Goal: Information Seeking & Learning: Learn about a topic

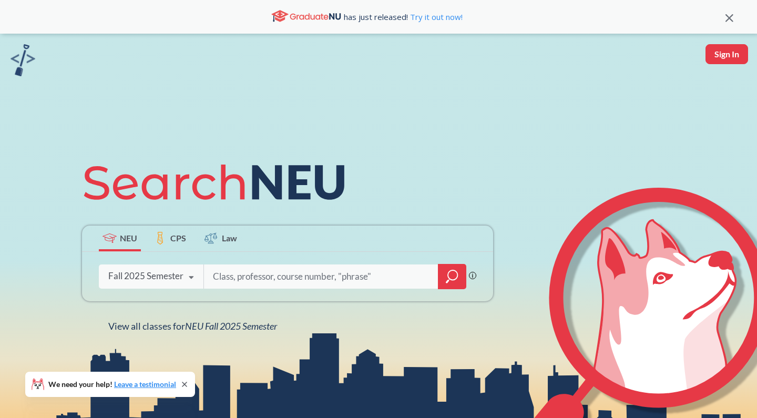
scroll to position [30, 0]
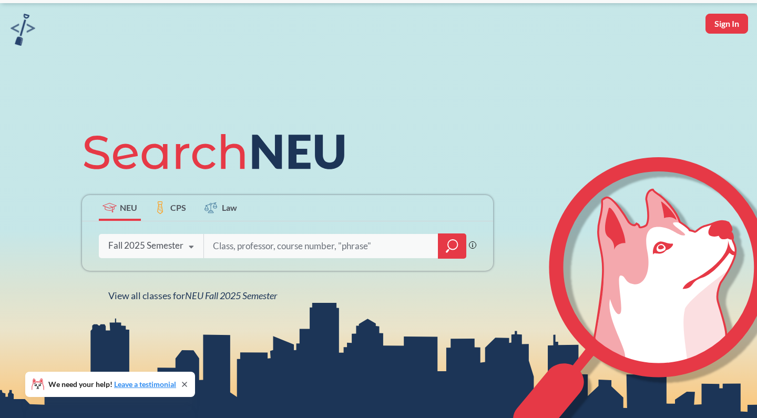
click at [171, 245] on div "Fall 2025 Semester" at bounding box center [145, 246] width 75 height 12
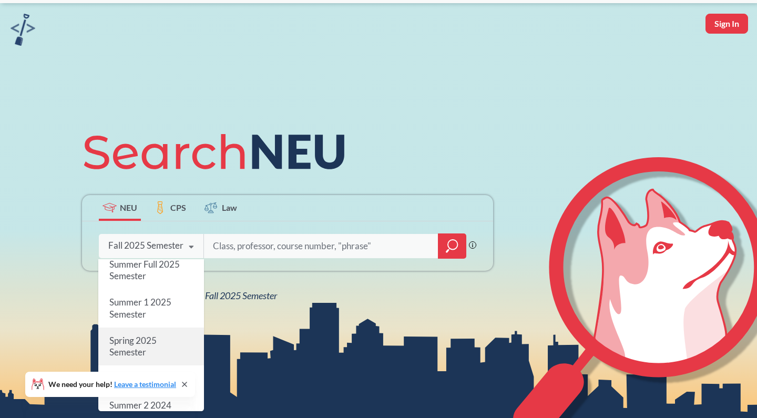
scroll to position [90, 0]
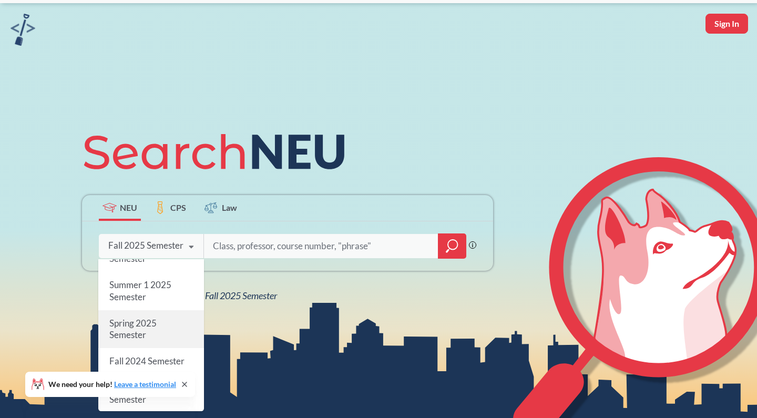
click at [154, 322] on span "Spring 2025 Semester" at bounding box center [132, 329] width 47 height 23
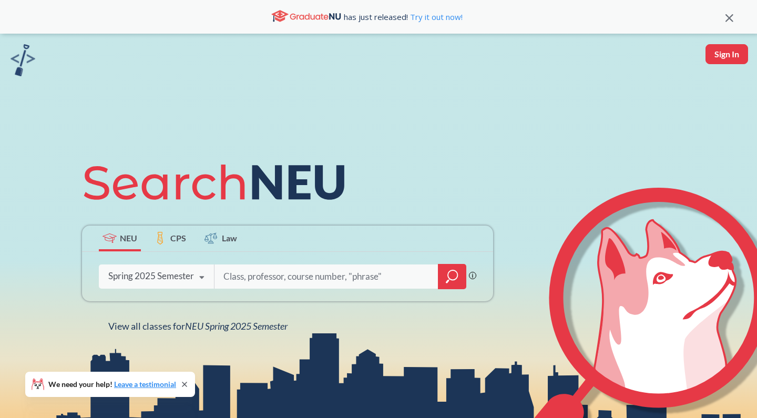
click at [455, 278] on icon "magnifying glass" at bounding box center [452, 276] width 13 height 15
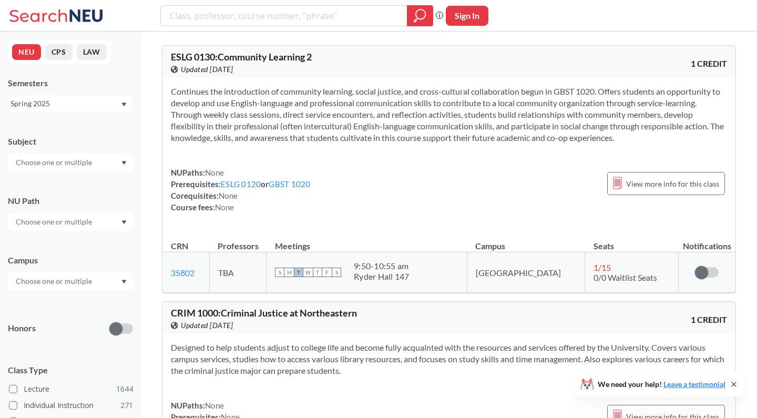
click at [66, 166] on input "text" at bounding box center [55, 162] width 88 height 13
click at [64, 187] on p "Computer Science" at bounding box center [73, 192] width 119 height 11
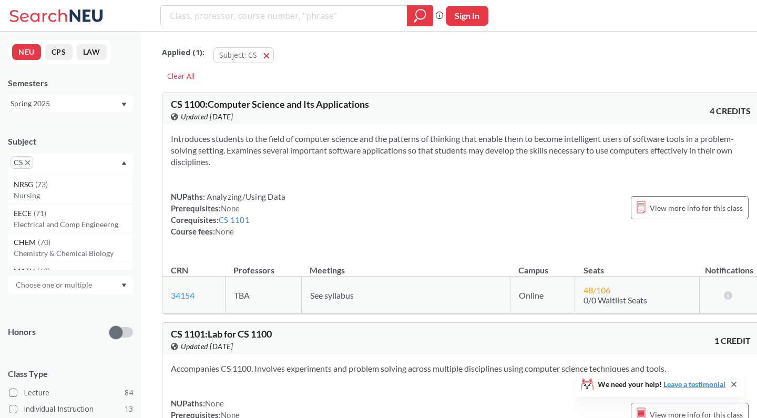
click at [71, 140] on div "Subject" at bounding box center [70, 142] width 125 height 12
click at [63, 222] on input "text" at bounding box center [55, 225] width 88 height 13
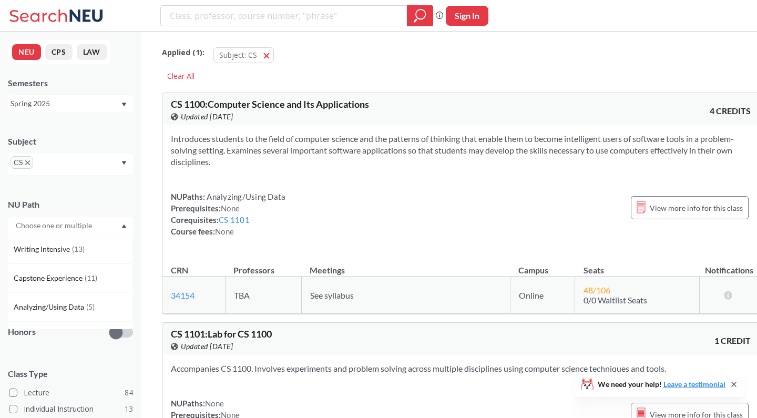
click at [89, 193] on div "NU Path Writing Intensive ( 13 ) Capstone Experience ( 11 ) Analyzing/Using Dat…" at bounding box center [70, 211] width 125 height 46
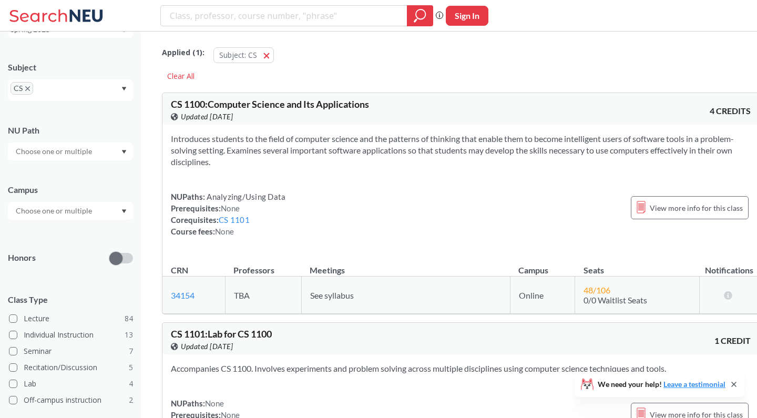
scroll to position [87, 0]
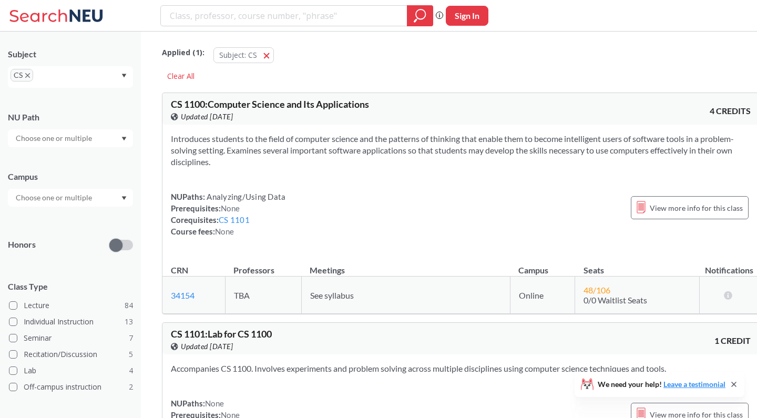
click at [52, 209] on div "Subject CS NU Path Campus Honors Class Type Lecture 84 Individual Instruction 1…" at bounding box center [70, 262] width 125 height 448
click at [43, 197] on input "text" at bounding box center [55, 197] width 88 height 13
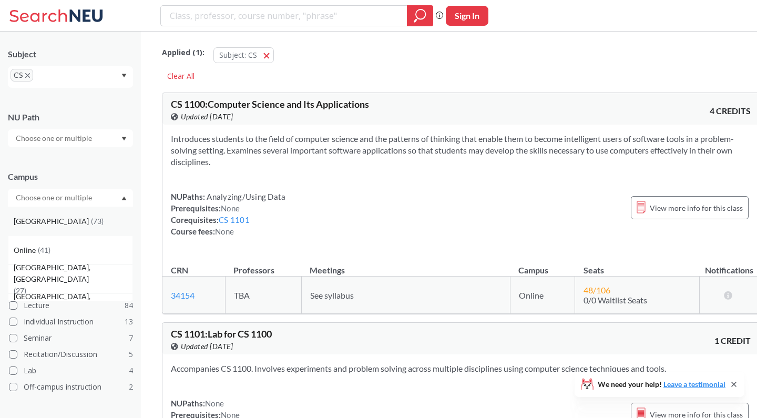
click at [91, 222] on span "( 73 )" at bounding box center [97, 221] width 13 height 9
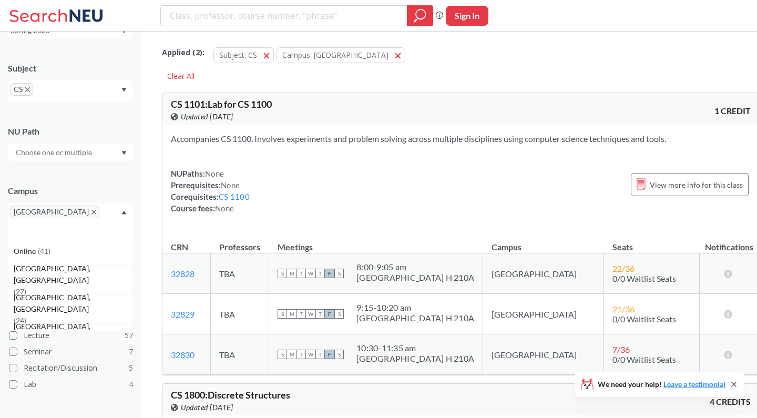
click at [63, 186] on div "Campus" at bounding box center [70, 191] width 125 height 12
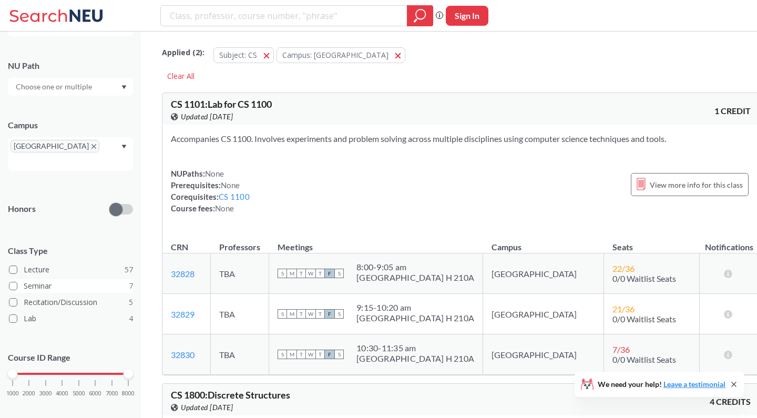
scroll to position [138, 0]
click at [14, 282] on span at bounding box center [13, 286] width 8 height 8
click at [24, 281] on input "Seminar 7" at bounding box center [28, 285] width 8 height 8
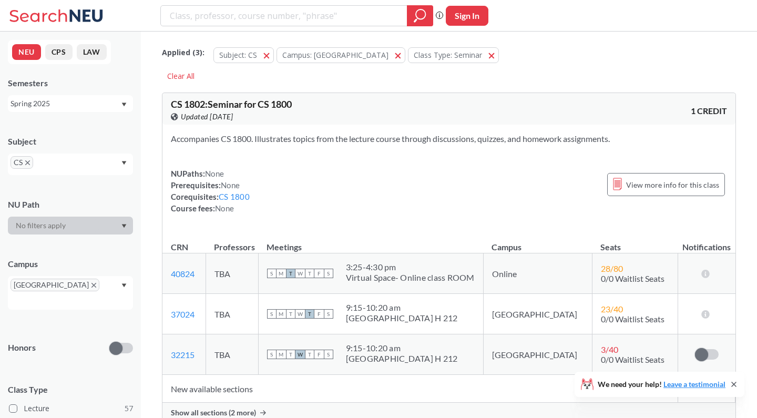
click at [78, 104] on div "Spring 2025" at bounding box center [66, 104] width 110 height 12
click at [67, 152] on div "Spring 2025" at bounding box center [73, 157] width 119 height 12
click at [85, 100] on div "Spring 2025" at bounding box center [66, 104] width 110 height 12
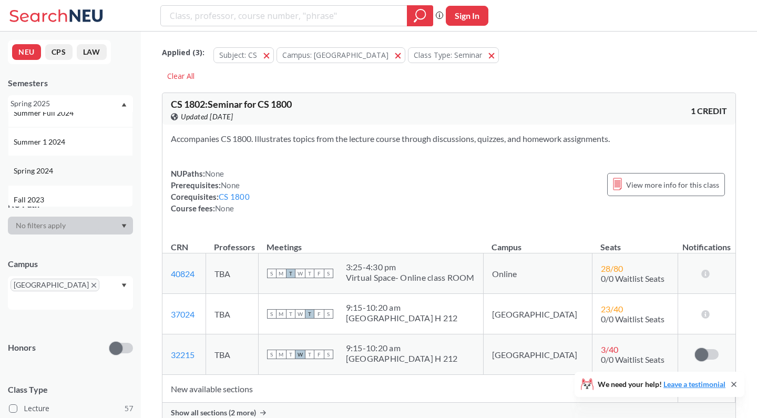
scroll to position [237, 0]
click at [74, 151] on div "Spring 2024" at bounding box center [73, 151] width 119 height 12
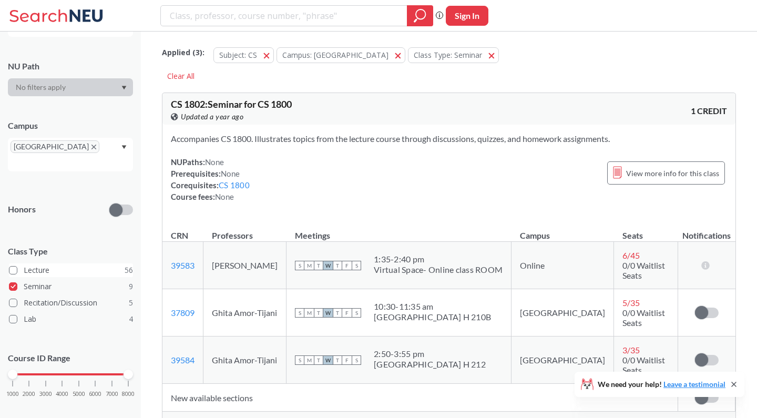
click at [17, 266] on span at bounding box center [13, 270] width 8 height 8
click at [24, 264] on input "Lecture 56" at bounding box center [28, 268] width 8 height 8
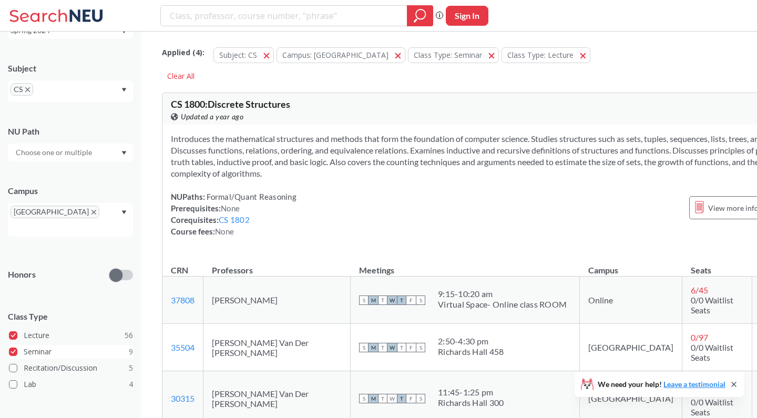
click at [19, 345] on label "Seminar 9" at bounding box center [71, 352] width 124 height 14
click at [24, 346] on input "Seminar 9" at bounding box center [28, 350] width 8 height 8
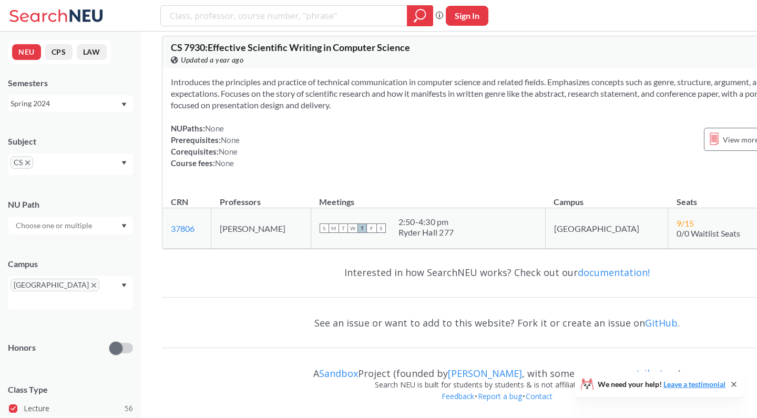
click at [64, 103] on div "Spring 2024" at bounding box center [66, 104] width 110 height 12
click at [73, 156] on div "Spring 2025" at bounding box center [73, 162] width 119 height 12
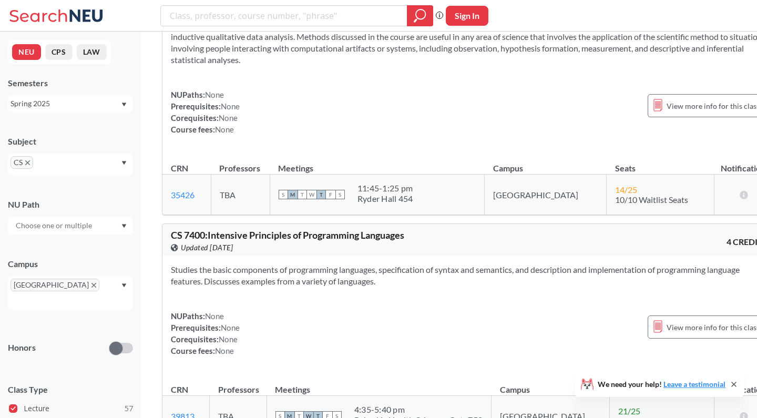
scroll to position [17298, 0]
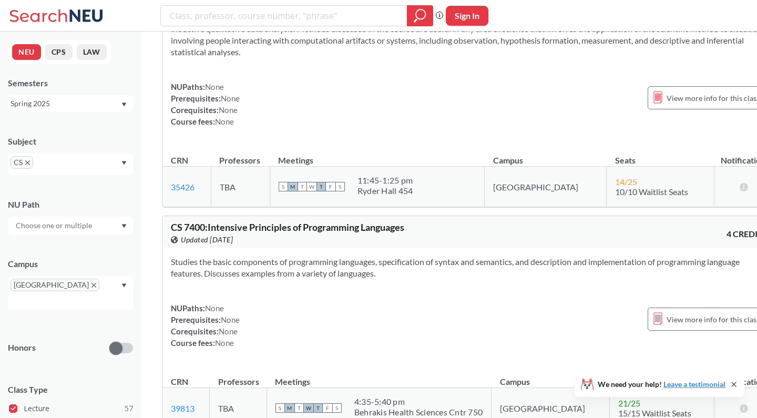
click at [87, 102] on div "Spring 2025" at bounding box center [66, 104] width 110 height 12
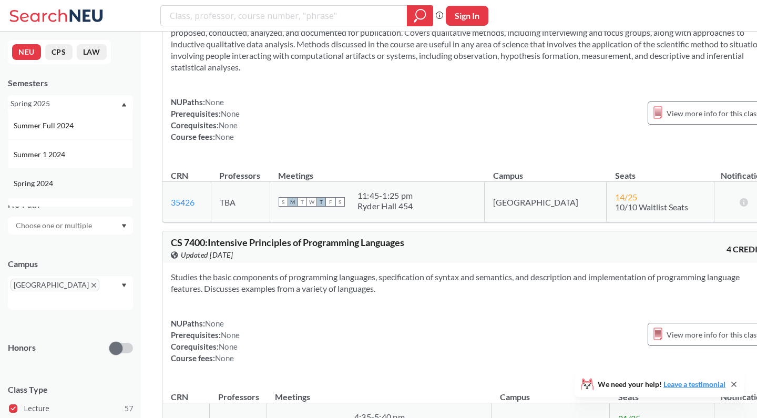
scroll to position [210, 0]
click at [60, 172] on div "Spring 2024" at bounding box center [73, 177] width 119 height 12
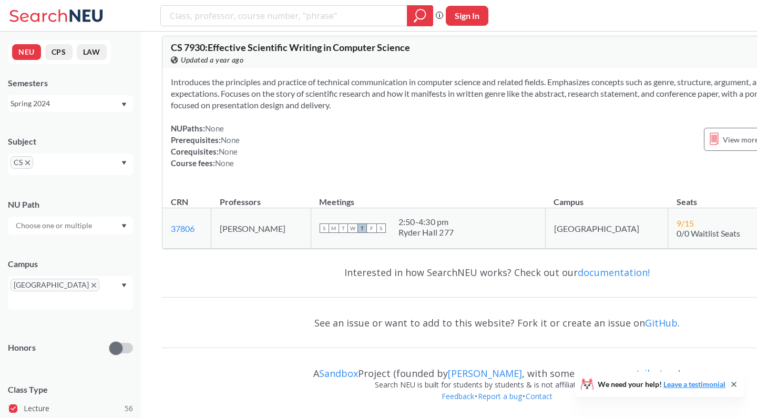
scroll to position [17457, 0]
click at [61, 105] on div "Spring 2024" at bounding box center [66, 104] width 110 height 12
click at [72, 139] on div "Spring 2025" at bounding box center [73, 138] width 119 height 12
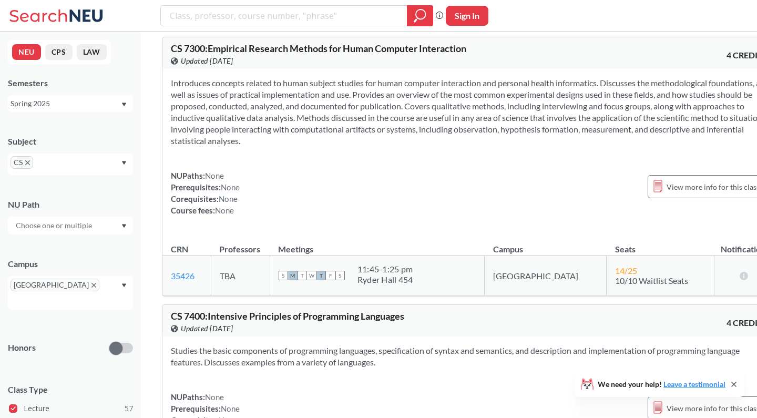
scroll to position [17208, 0]
click at [74, 109] on div "Spring 2025" at bounding box center [66, 104] width 110 height 12
click at [87, 79] on div "Semesters" at bounding box center [70, 83] width 125 height 12
click at [79, 106] on div "Spring 2025" at bounding box center [66, 104] width 110 height 12
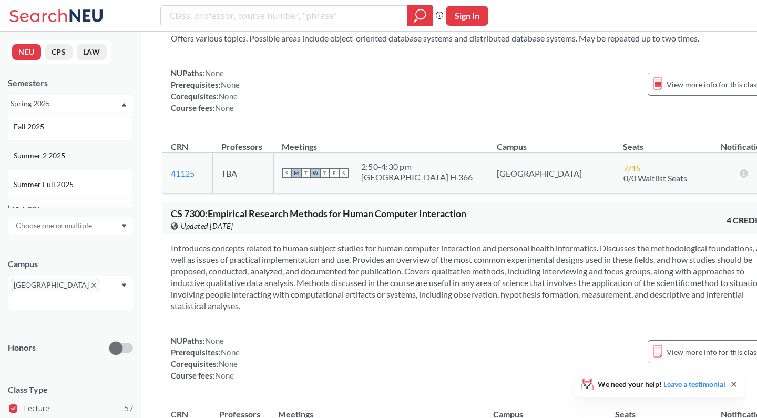
scroll to position [17031, 0]
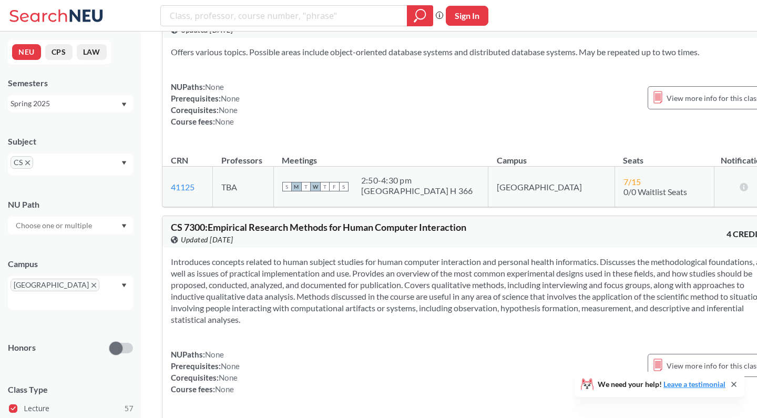
click at [108, 87] on div "Semesters" at bounding box center [70, 83] width 125 height 12
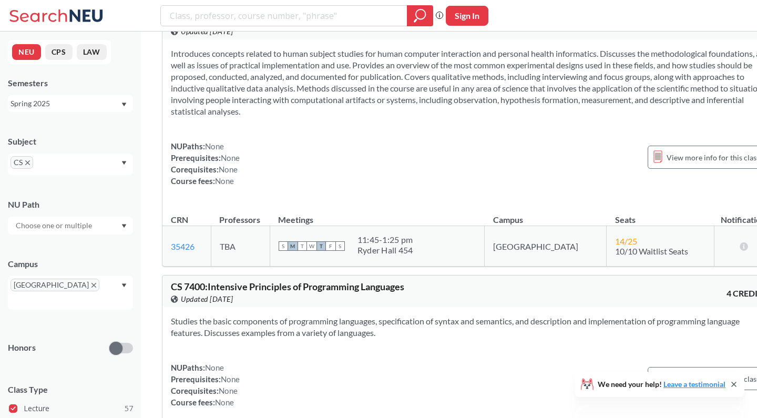
scroll to position [17239, 0]
click at [79, 105] on div "Spring 2025" at bounding box center [66, 104] width 110 height 12
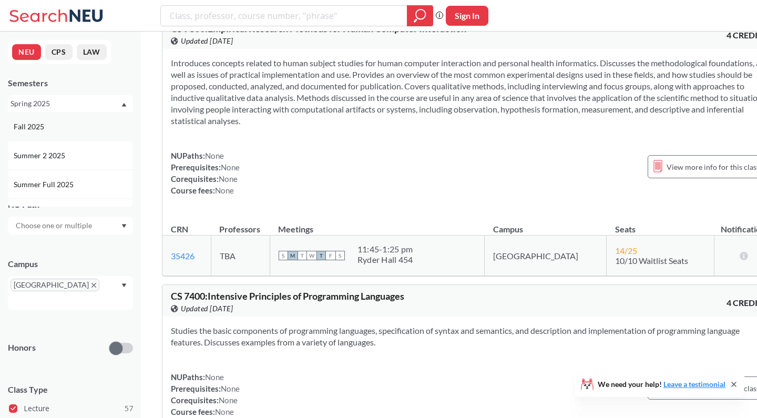
click at [55, 126] on div "Fall 2025" at bounding box center [73, 127] width 119 height 12
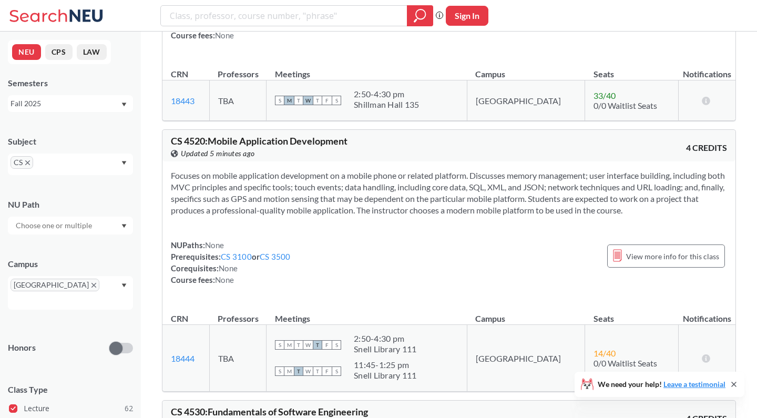
scroll to position [6807, 0]
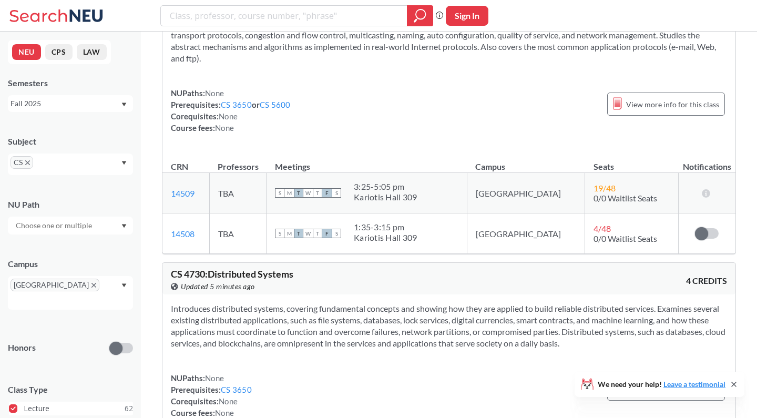
click at [13, 404] on span at bounding box center [13, 408] width 8 height 8
click at [24, 403] on input "Lecture 62" at bounding box center [28, 407] width 8 height 8
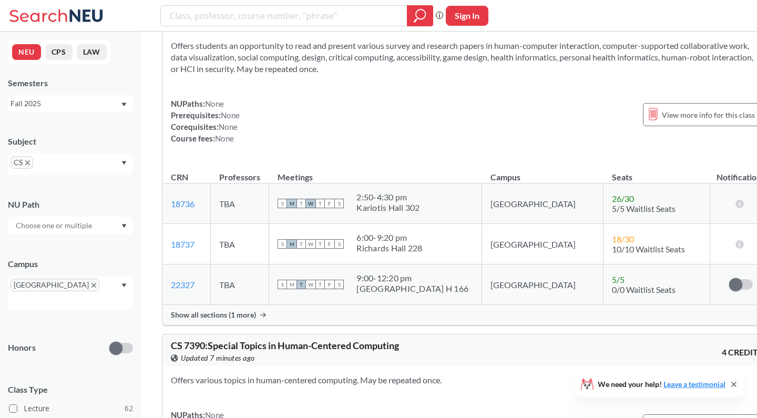
click at [73, 104] on div "Fall 2025" at bounding box center [66, 104] width 110 height 12
click at [57, 151] on div "Spring 2025" at bounding box center [73, 151] width 119 height 12
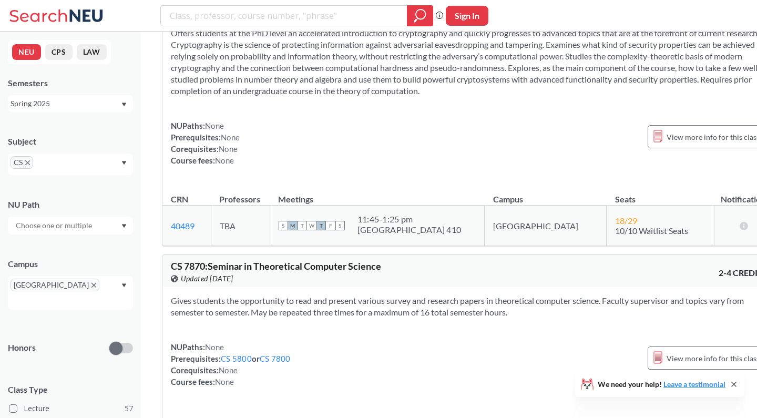
click at [59, 106] on div "Spring 2025" at bounding box center [66, 104] width 110 height 12
click at [65, 169] on div "Fall 2024" at bounding box center [73, 165] width 119 height 12
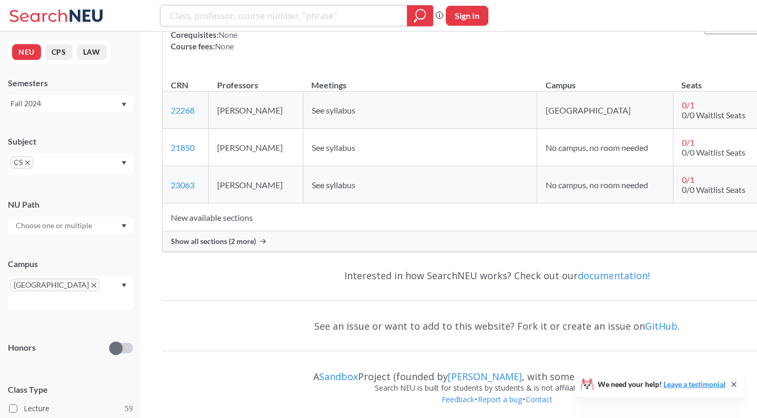
scroll to position [23732, 0]
click at [69, 95] on div "Semesters Fall 2024" at bounding box center [70, 94] width 125 height 35
click at [68, 99] on div "Fall 2024" at bounding box center [66, 104] width 110 height 12
click at [53, 156] on span "Spring 2024" at bounding box center [35, 158] width 42 height 12
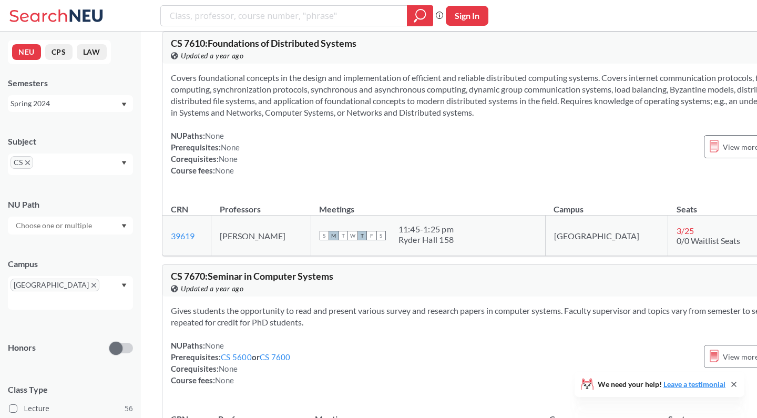
scroll to position [21666, 0]
click at [70, 100] on div "Spring 2024" at bounding box center [66, 104] width 110 height 12
click at [70, 160] on div "Fall 2023" at bounding box center [70, 153] width 125 height 29
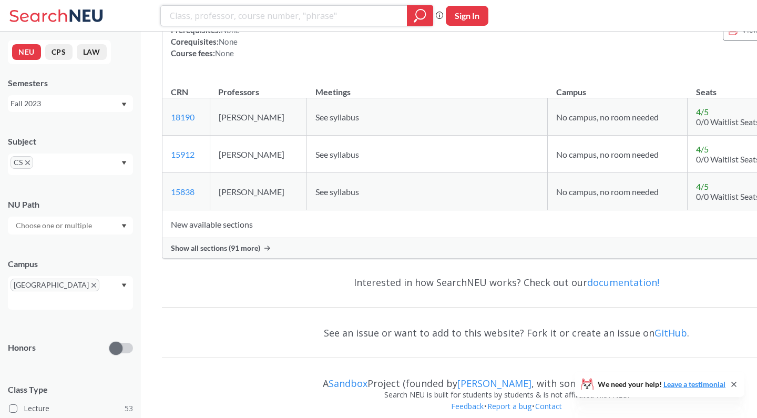
scroll to position [22315, 0]
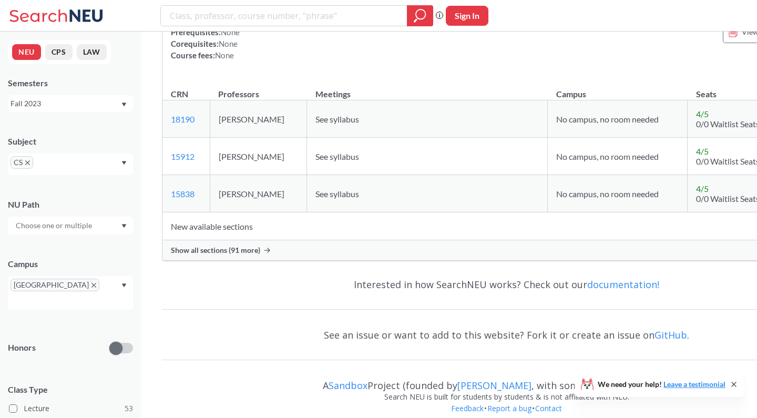
click at [68, 105] on div "Fall 2023" at bounding box center [66, 104] width 110 height 12
click at [69, 150] on div "Spring 2023" at bounding box center [73, 149] width 119 height 12
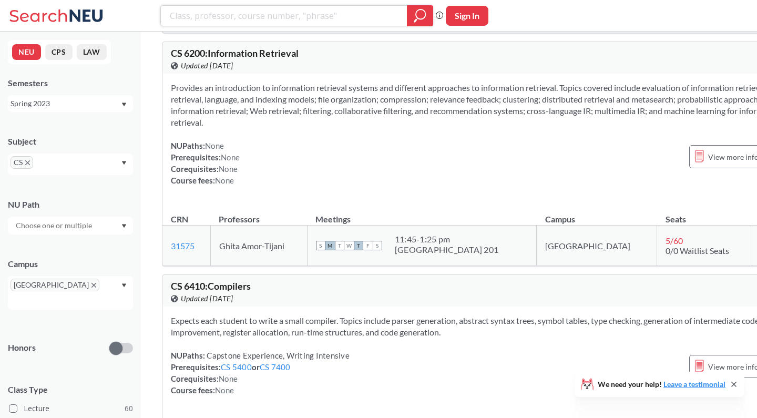
scroll to position [19352, 0]
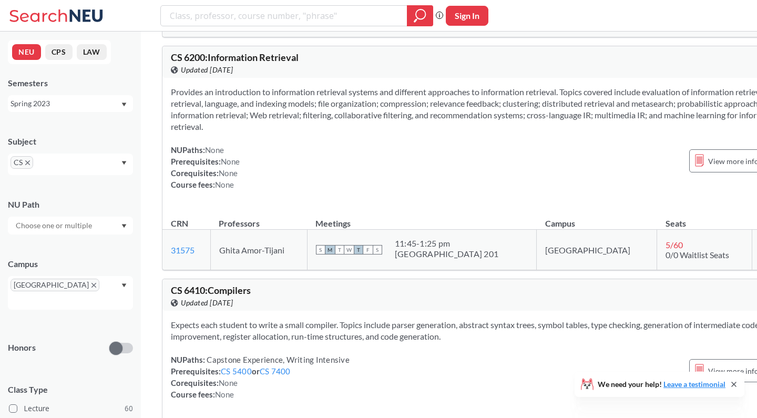
click at [55, 221] on input "text" at bounding box center [55, 225] width 88 height 13
click at [74, 197] on div "NU Path Writing Intensive ( 12 ) Capstone Experience ( 10 ) Analyzing/Using Dat…" at bounding box center [70, 211] width 125 height 46
click at [79, 100] on div "Spring 2023" at bounding box center [66, 104] width 110 height 12
click at [59, 180] on div "Fall 2022" at bounding box center [70, 189] width 125 height 29
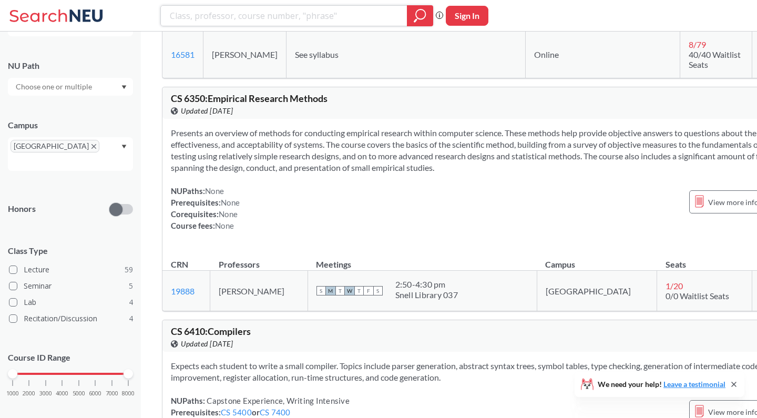
scroll to position [138, 0]
drag, startPoint x: 12, startPoint y: 360, endPoint x: 96, endPoint y: 359, distance: 84.1
click at [96, 370] on div at bounding box center [94, 374] width 9 height 9
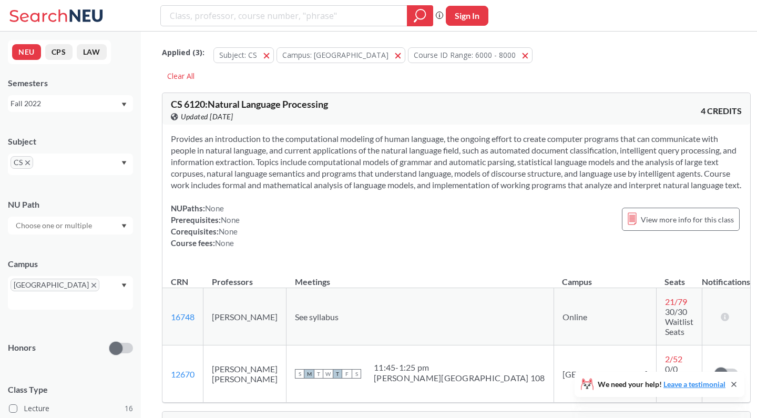
click at [65, 105] on div "Fall 2022" at bounding box center [66, 104] width 110 height 12
click at [73, 160] on div "Spring 2022" at bounding box center [73, 164] width 119 height 12
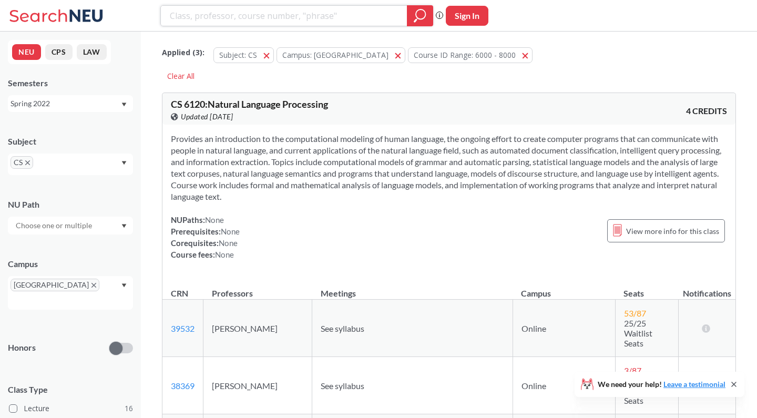
scroll to position [2, 0]
click at [92, 102] on div "Spring 2022" at bounding box center [66, 104] width 110 height 12
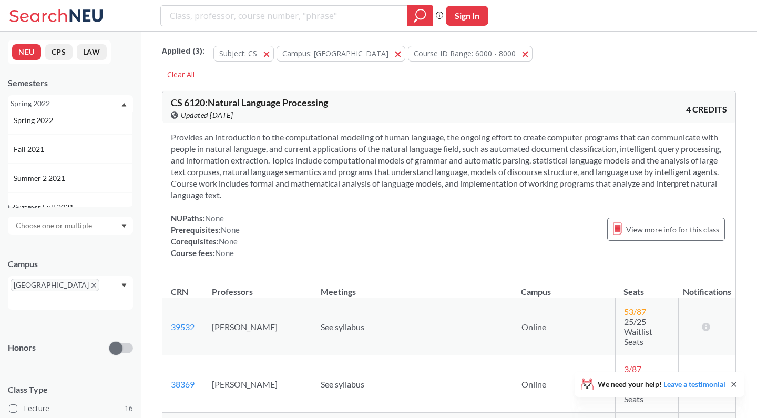
scroll to position [553, 0]
click at [73, 152] on div "Fall 2021" at bounding box center [73, 153] width 119 height 12
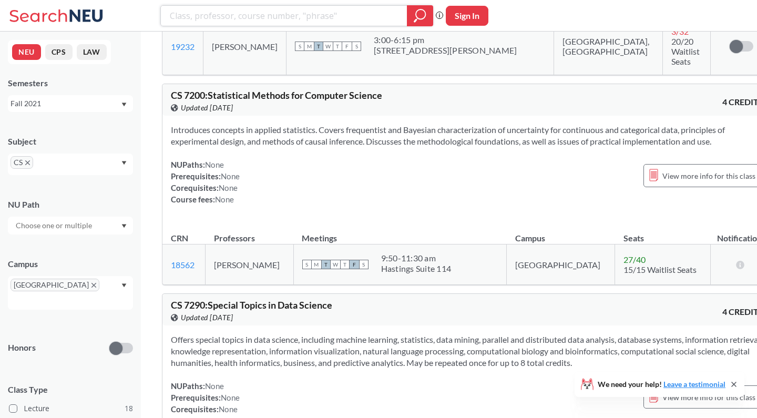
scroll to position [2662, 0]
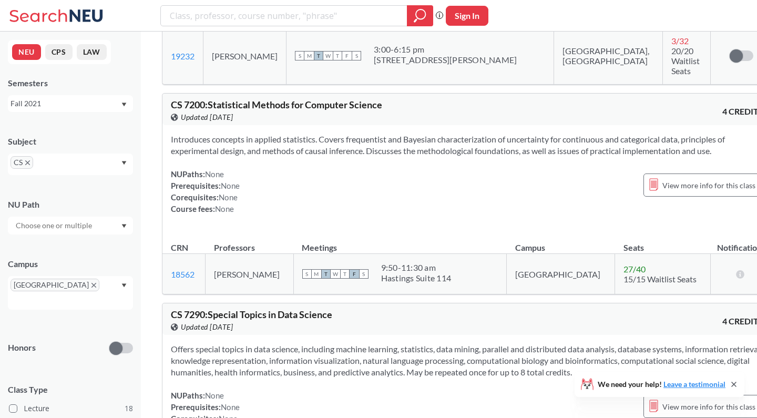
click at [75, 101] on div "Fall 2021" at bounding box center [66, 104] width 110 height 12
click at [54, 158] on span "Spring 2021" at bounding box center [35, 163] width 42 height 12
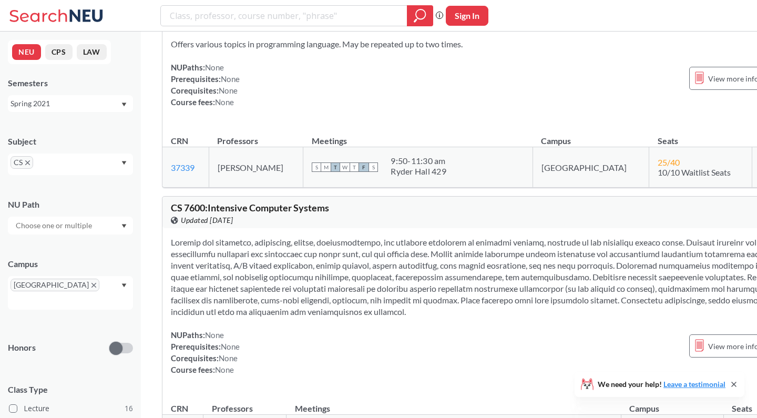
scroll to position [3245, 0]
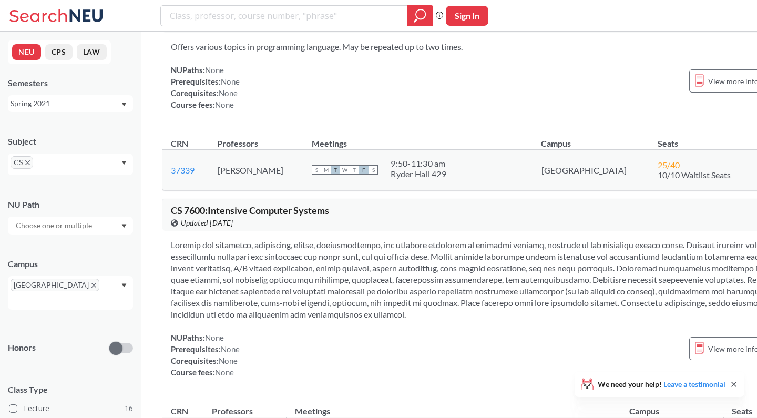
click at [327, 80] on div "Offers various topics in programming language. May be repeated up to two times.…" at bounding box center [489, 80] width 655 height 95
drag, startPoint x: 309, startPoint y: 139, endPoint x: 277, endPoint y: 100, distance: 50.8
click at [277, 100] on div "CS 7480 : Special Topics in Programming Language View this course on Banner. Up…" at bounding box center [490, 96] width 656 height 190
click at [195, 82] on div "Offers various topics in programming language. May be repeated up to two times.…" at bounding box center [489, 80] width 655 height 95
click at [78, 106] on div "Spring 2021" at bounding box center [66, 104] width 110 height 12
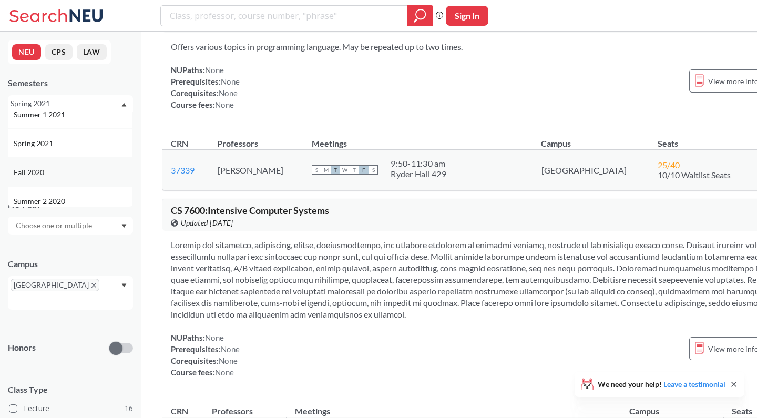
scroll to position [672, 0]
click at [67, 174] on div "Fall 2020" at bounding box center [73, 177] width 119 height 12
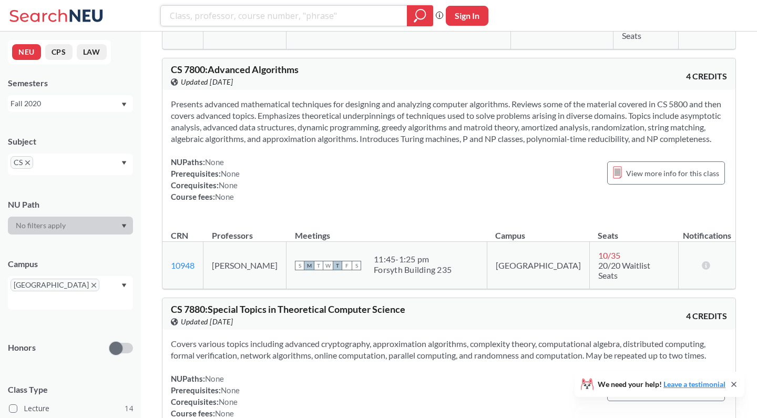
scroll to position [3812, 0]
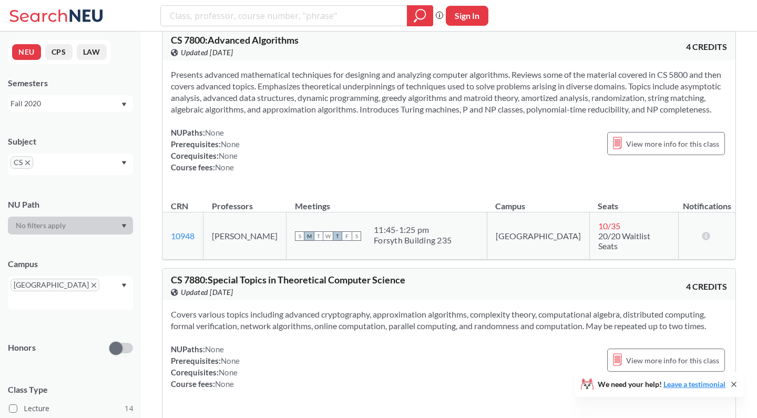
click at [57, 106] on div "Fall 2020" at bounding box center [66, 104] width 110 height 12
click at [58, 161] on div "Spring 2020" at bounding box center [73, 164] width 119 height 12
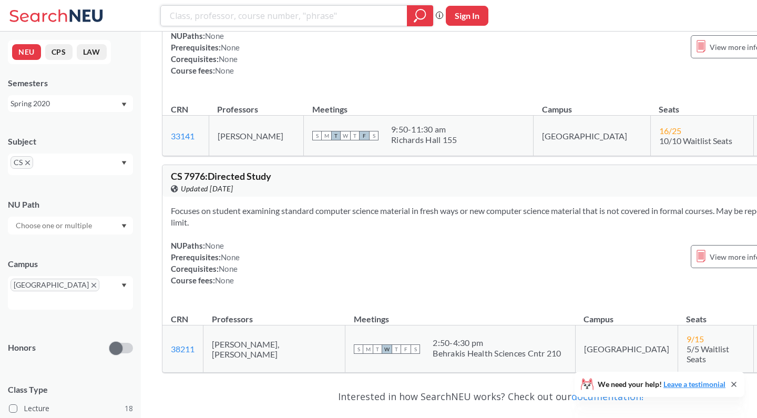
scroll to position [5310, 0]
click at [73, 98] on div "Spring 2020" at bounding box center [66, 104] width 110 height 12
click at [68, 184] on div "Fall 2019" at bounding box center [70, 192] width 125 height 29
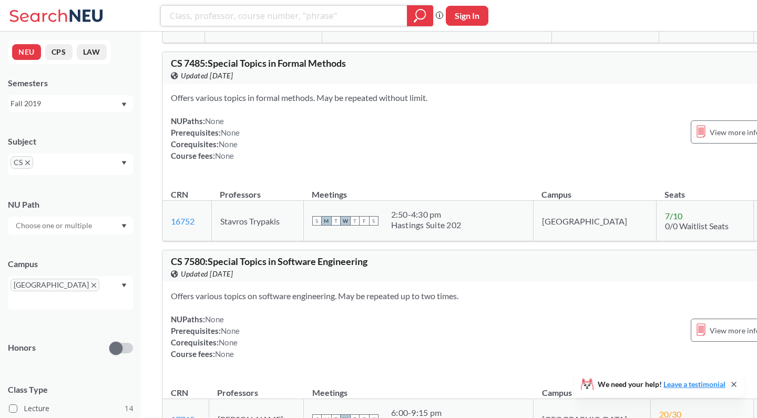
scroll to position [3164, 0]
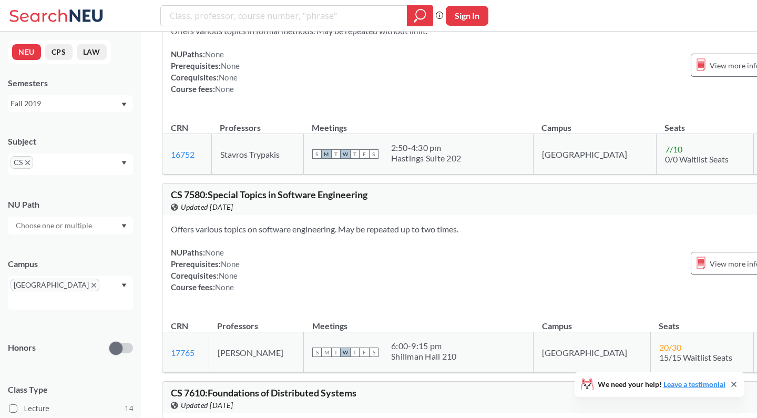
click at [83, 107] on div "Fall 2019" at bounding box center [66, 104] width 110 height 12
